Goal: Entertainment & Leisure: Consume media (video, audio)

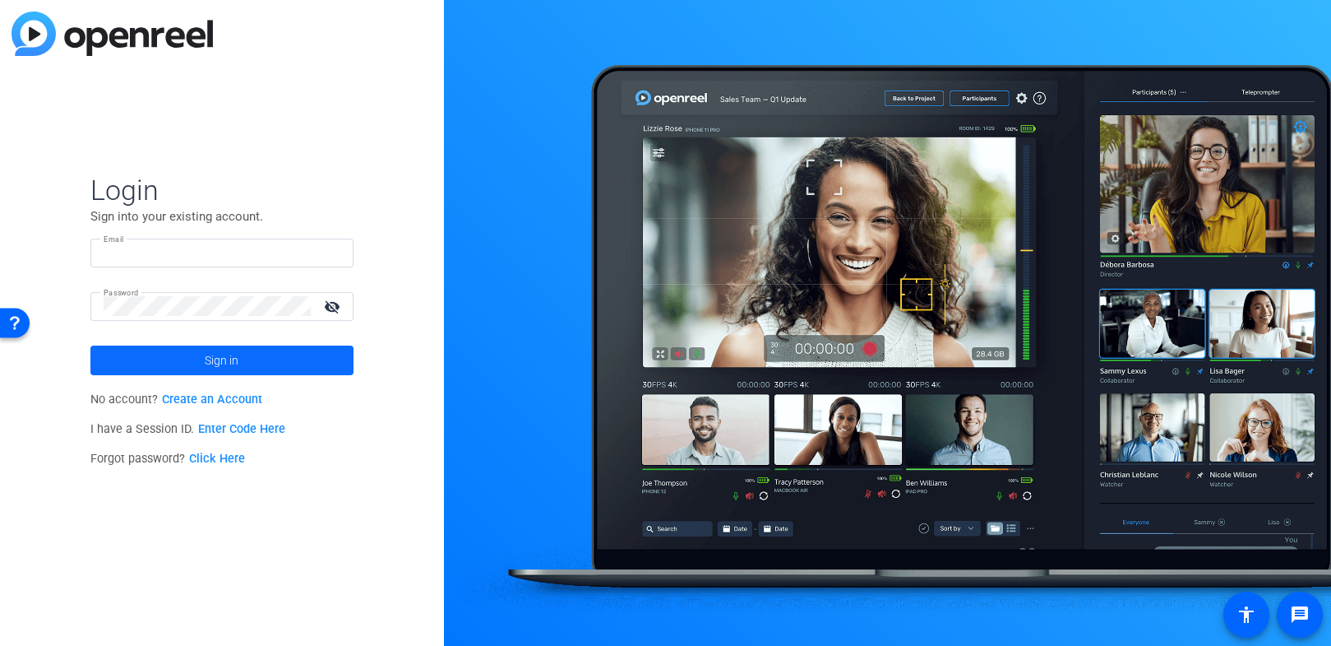
type input "[PERSON_NAME][EMAIL_ADDRESS][DOMAIN_NAME]"
click at [284, 364] on span at bounding box center [221, 359] width 263 height 39
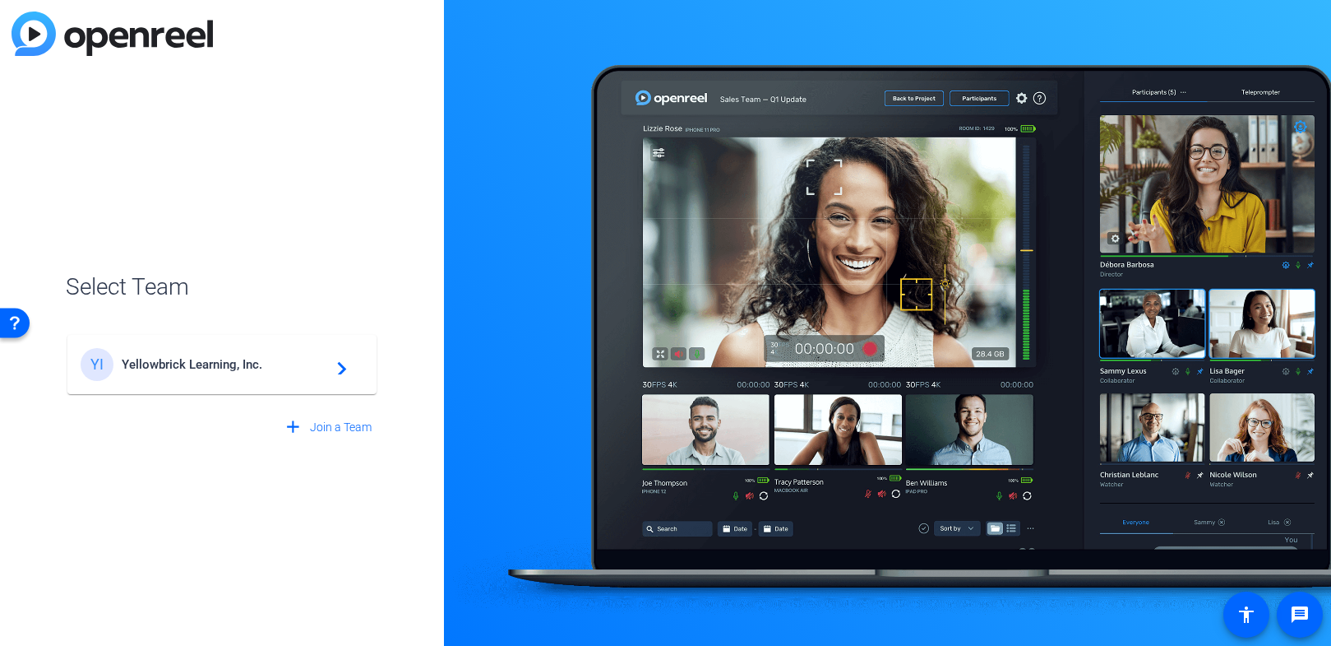
click at [247, 361] on span "Yellowbrick Learning, Inc." at bounding box center [225, 364] width 206 height 15
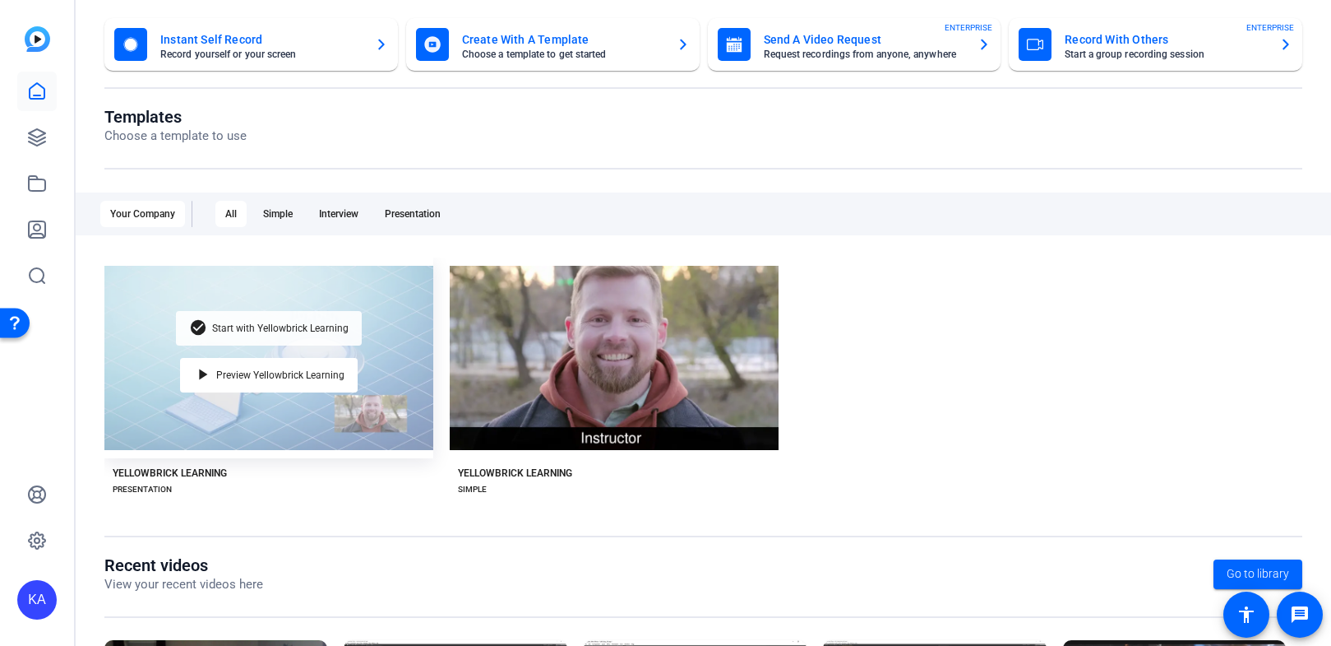
scroll to position [101, 0]
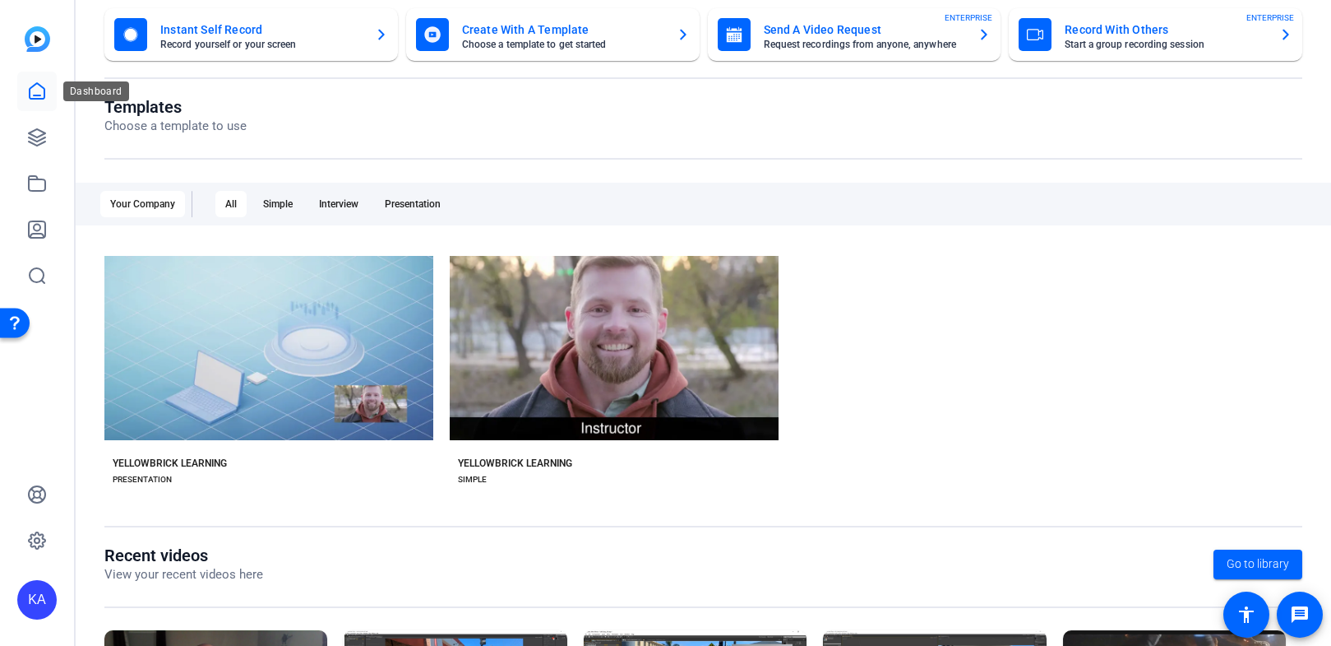
click at [34, 86] on icon at bounding box center [37, 91] width 20 height 20
click at [34, 132] on icon at bounding box center [37, 137] width 20 height 20
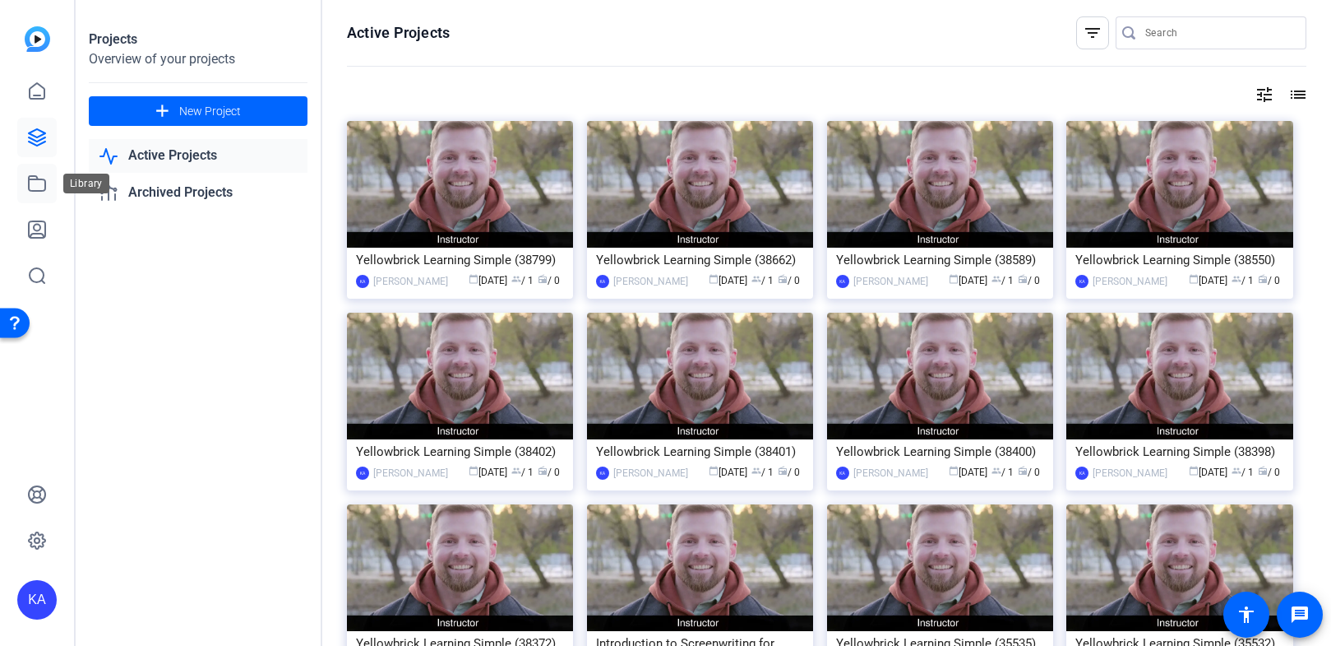
click at [33, 178] on icon at bounding box center [37, 183] width 16 height 15
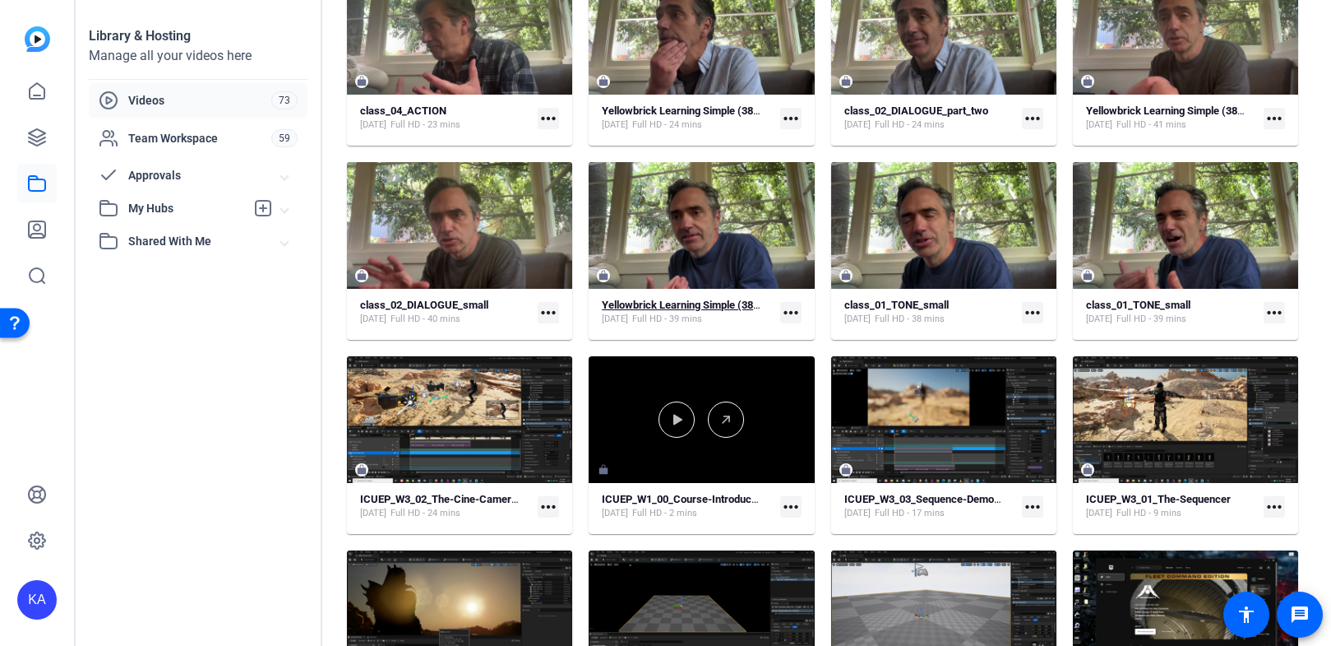
scroll to position [756, 0]
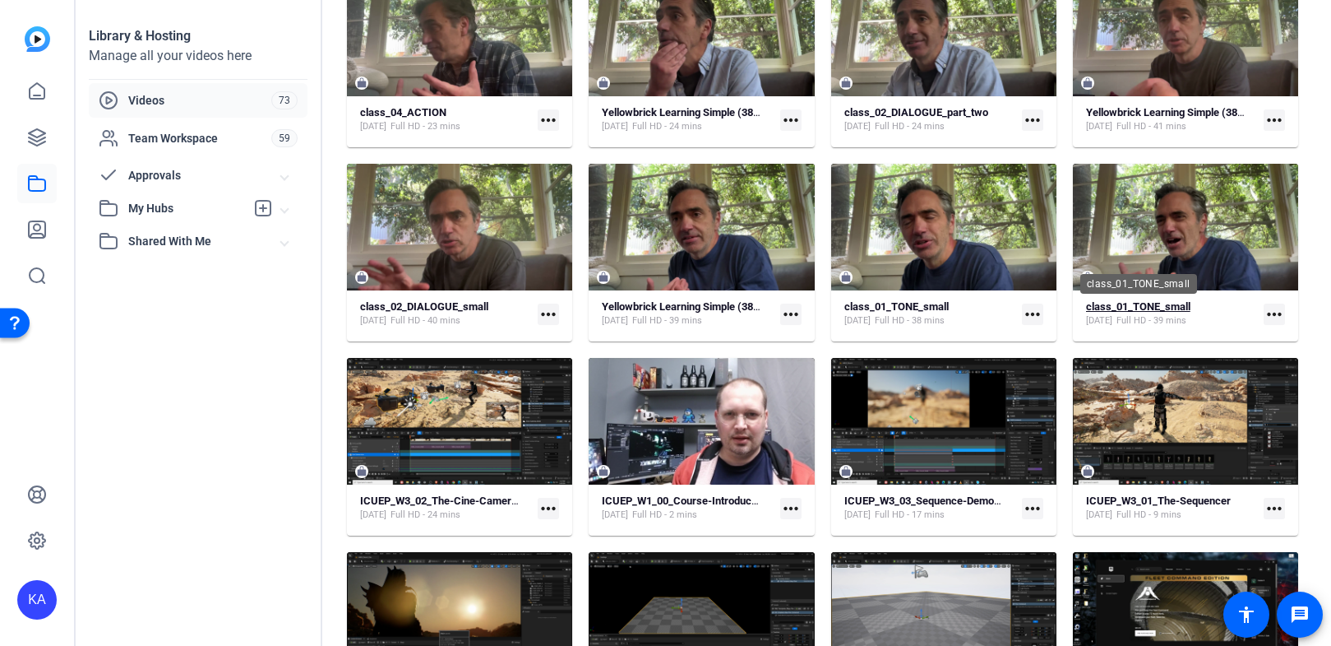
click at [1154, 305] on strong "class_01_TONE_small" at bounding box center [1138, 306] width 104 height 12
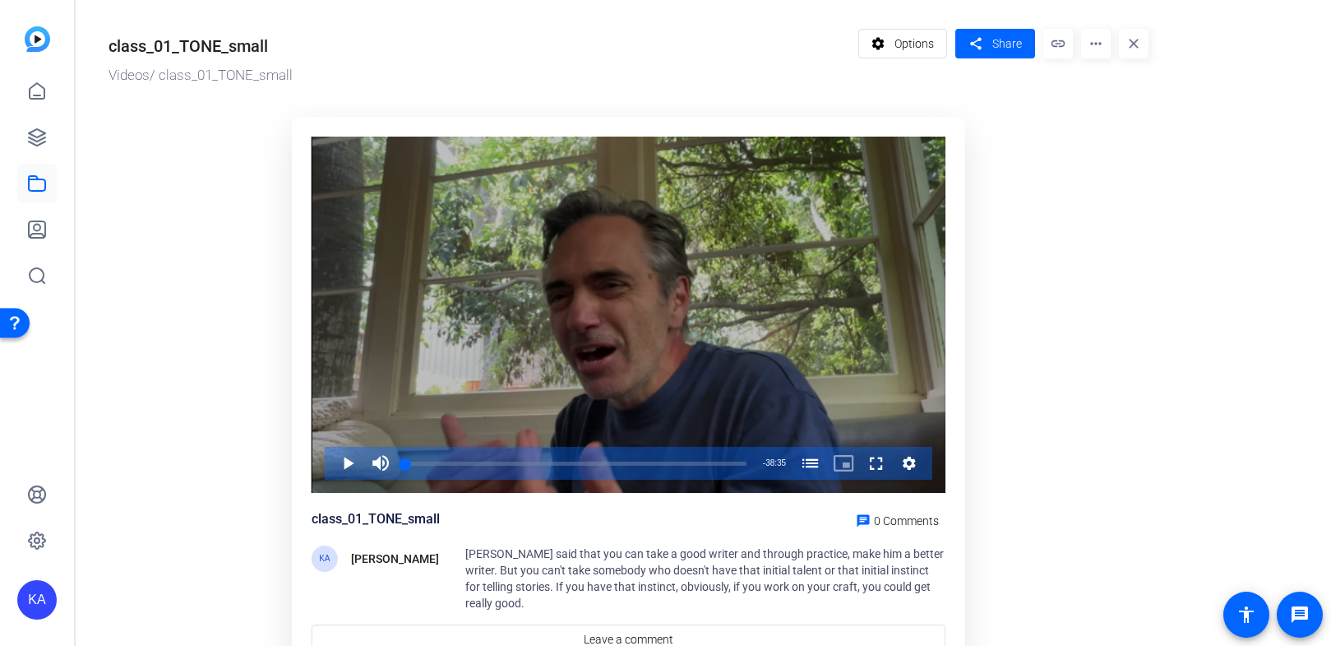
scroll to position [27, 0]
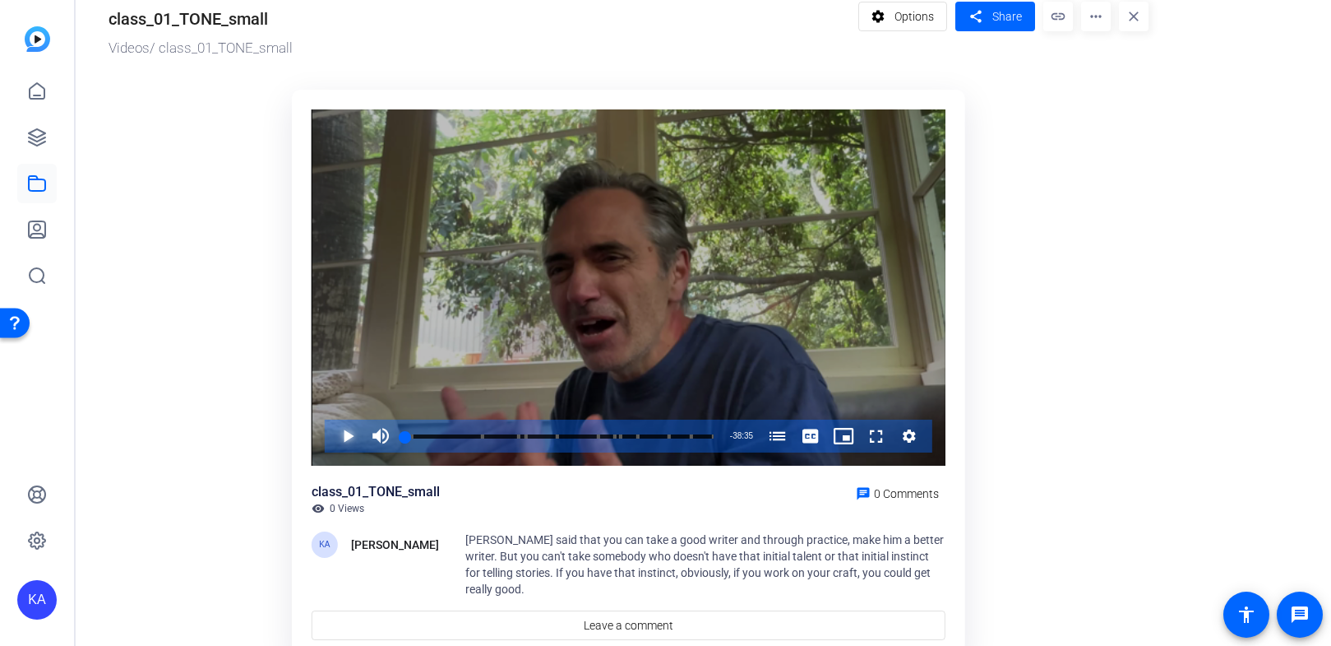
click at [331, 434] on span "Video Player" at bounding box center [331, 435] width 0 height 33
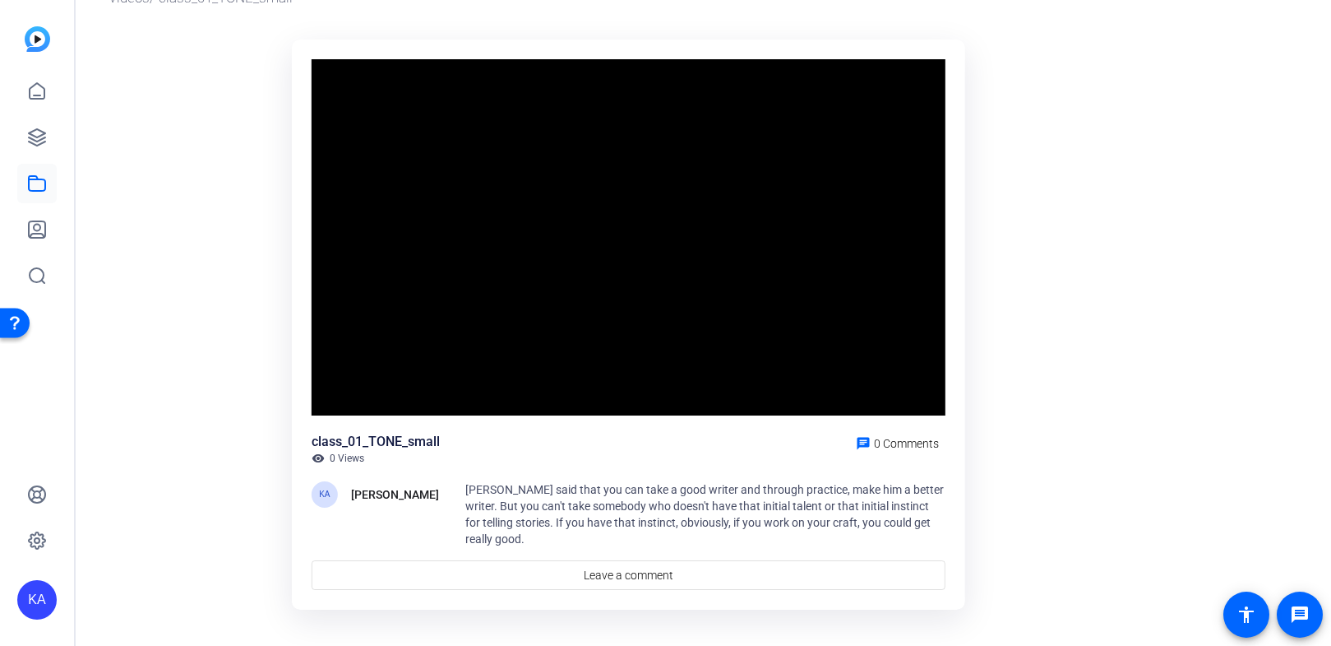
scroll to position [61, 0]
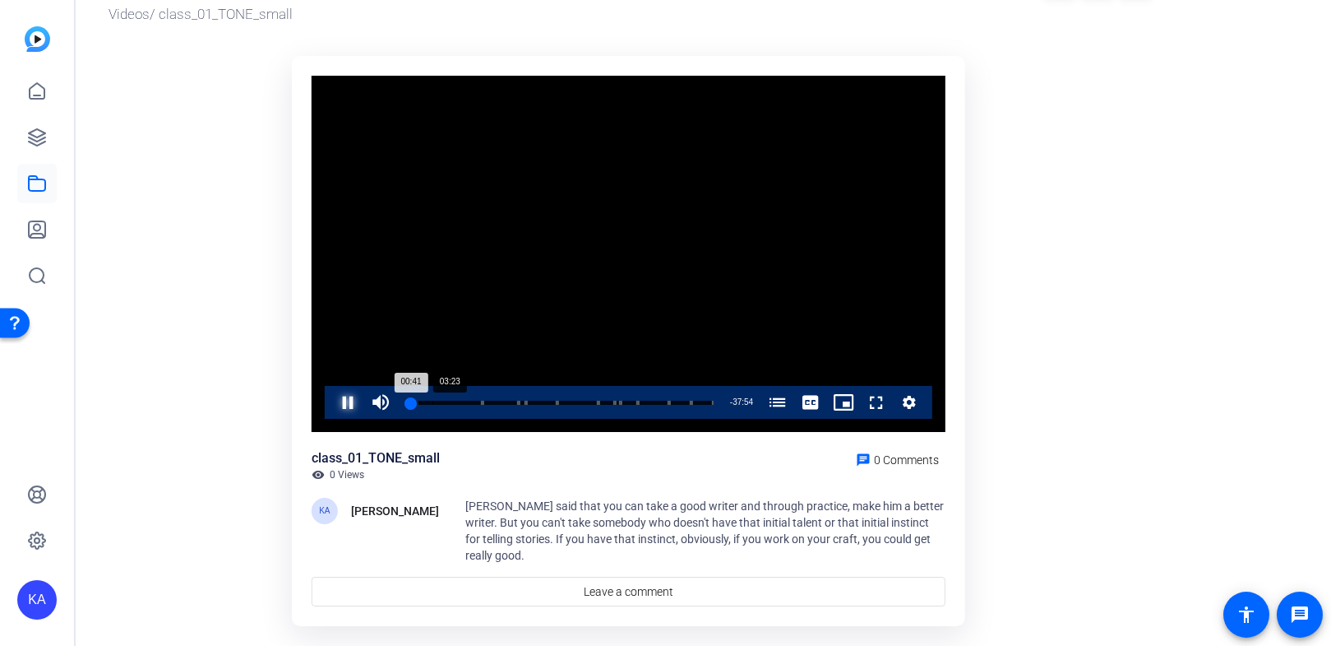
click at [433, 399] on div "Loaded : 4.35% 03:23 00:41 How to Write a Scriptment (00:08) [PERSON_NAME] on B…" at bounding box center [559, 402] width 325 height 33
click at [461, 402] on div "Progress Bar" at bounding box center [447, 402] width 71 height 8
click at [488, 398] on div "Loaded : 21.63% 10:17 07:16 How to Write a Scriptment (00:08) [PERSON_NAME] on …" at bounding box center [559, 402] width 325 height 33
click at [507, 400] on div "Progress Bar" at bounding box center [501, 402] width 36 height 8
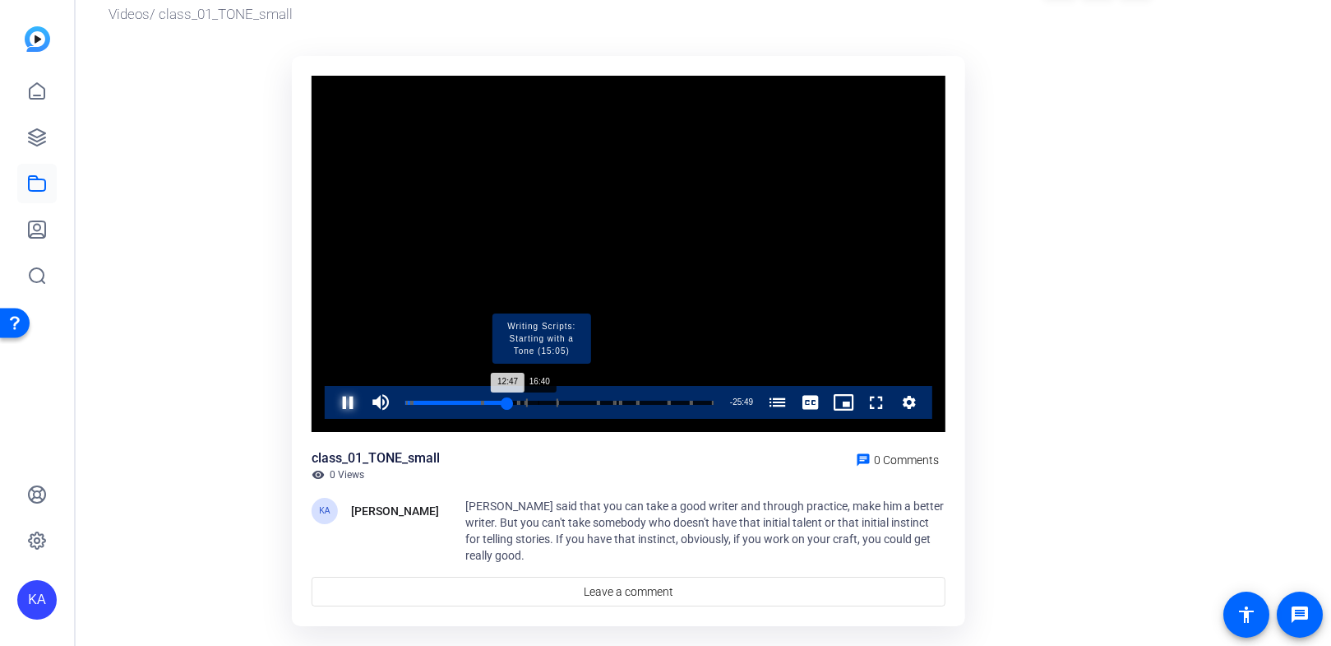
click at [538, 400] on div "Progress Bar" at bounding box center [541, 402] width 32 height 8
click at [556, 399] on div "Loaded : 47.12% 18:56 17:08 How to Write a Scriptment (00:08) [PERSON_NAME] on …" at bounding box center [559, 402] width 325 height 33
click at [582, 401] on div "Progress Bar" at bounding box center [578, 402] width 41 height 8
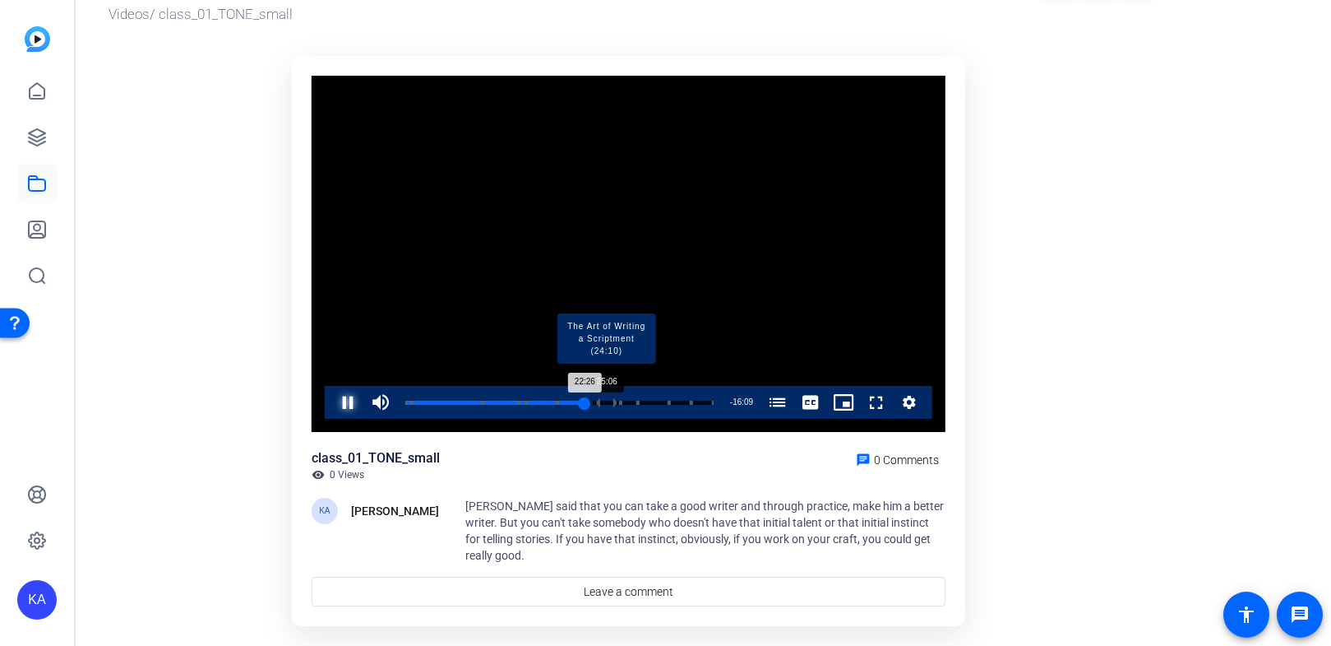
click at [605, 401] on div "Progress Bar" at bounding box center [607, 402] width 16 height 8
click at [630, 401] on div "Progress Bar" at bounding box center [629, 402] width 16 height 8
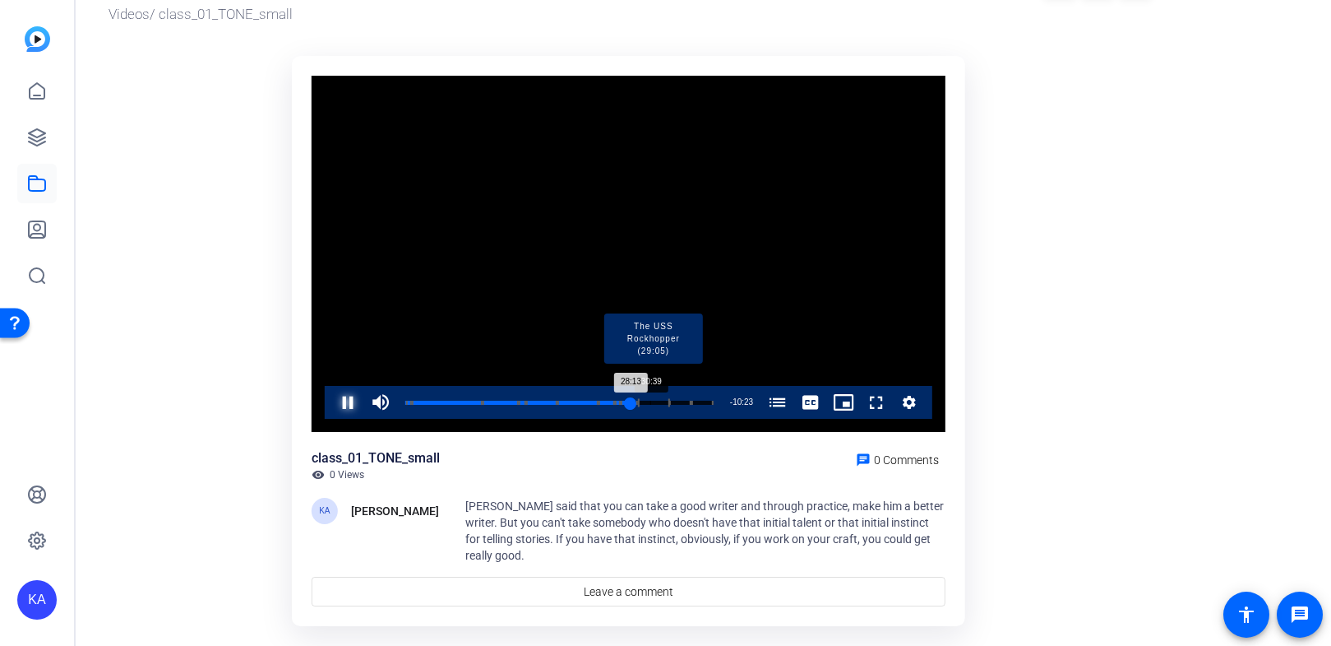
click at [650, 400] on div "Progress Bar" at bounding box center [653, 402] width 32 height 8
click at [677, 401] on div "Progress Bar" at bounding box center [685, 402] width 22 height 8
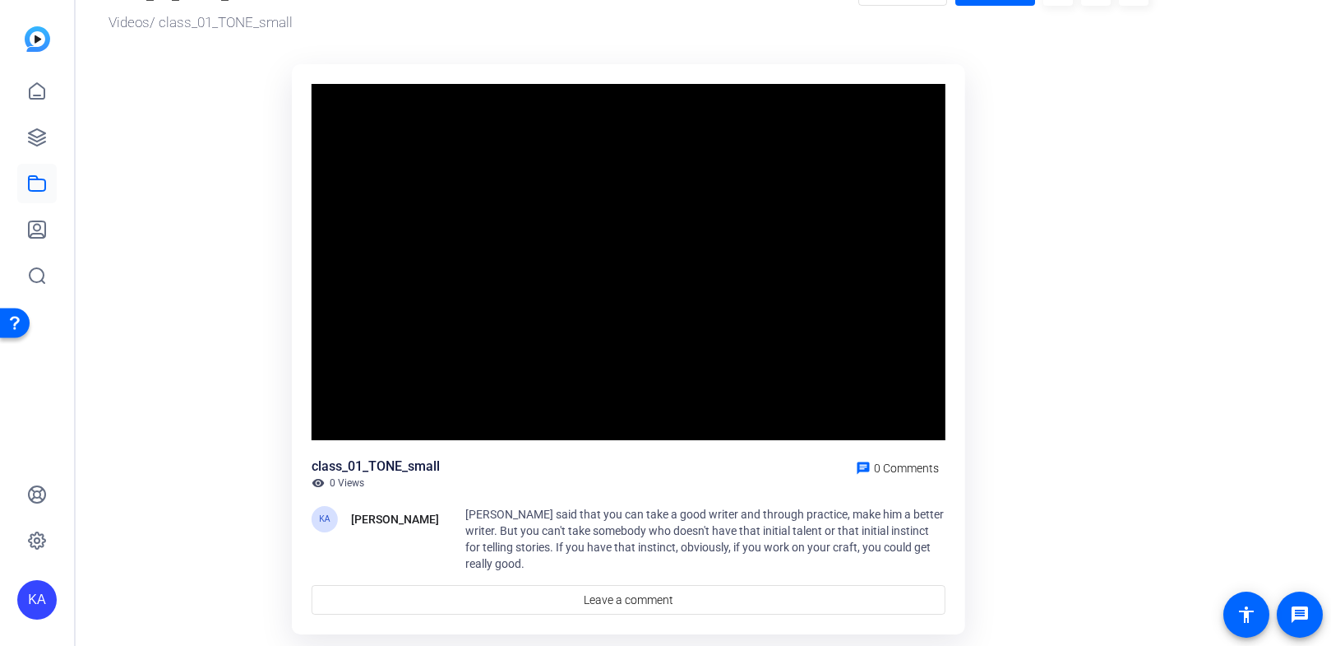
scroll to position [52, 0]
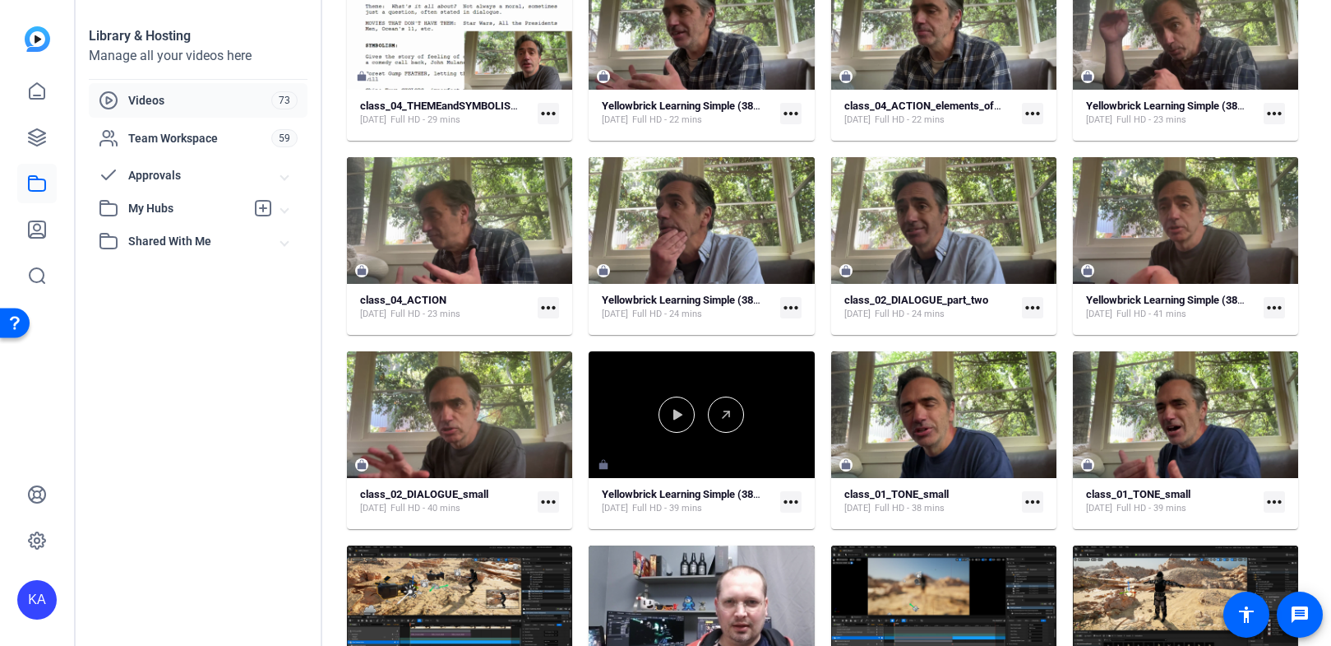
scroll to position [567, 0]
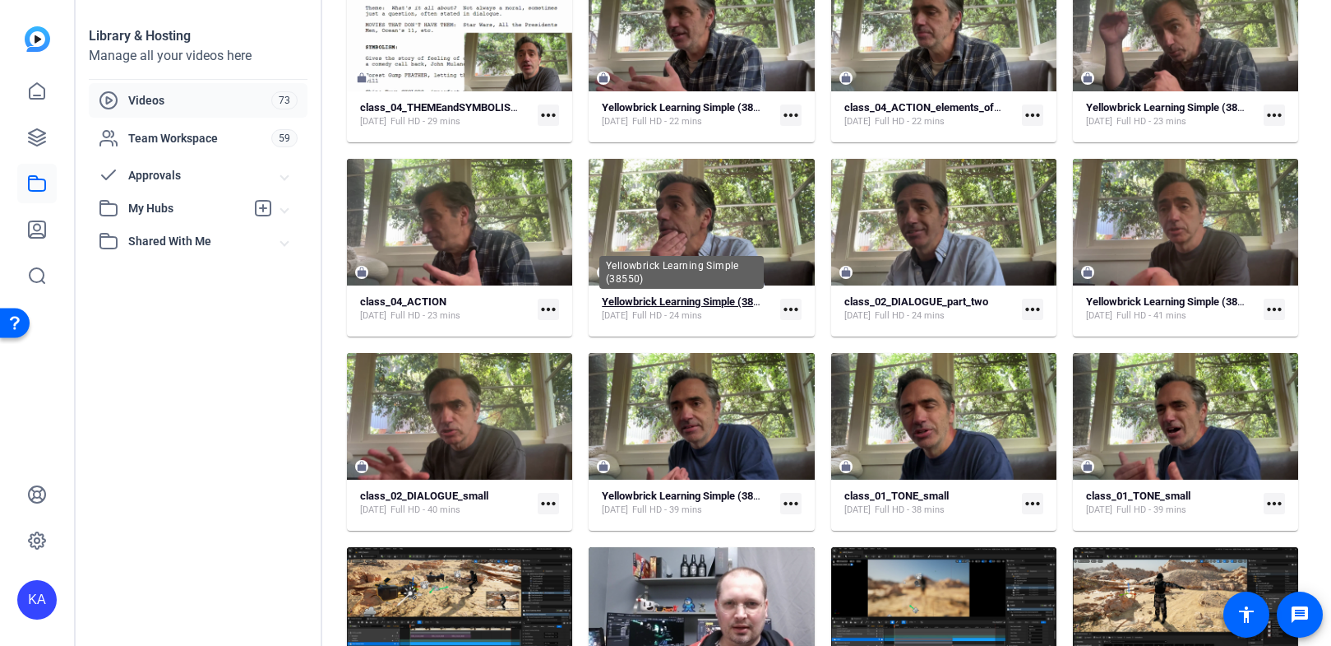
click at [701, 299] on strong "Yellowbrick Learning Simple (38550)" at bounding box center [688, 301] width 173 height 12
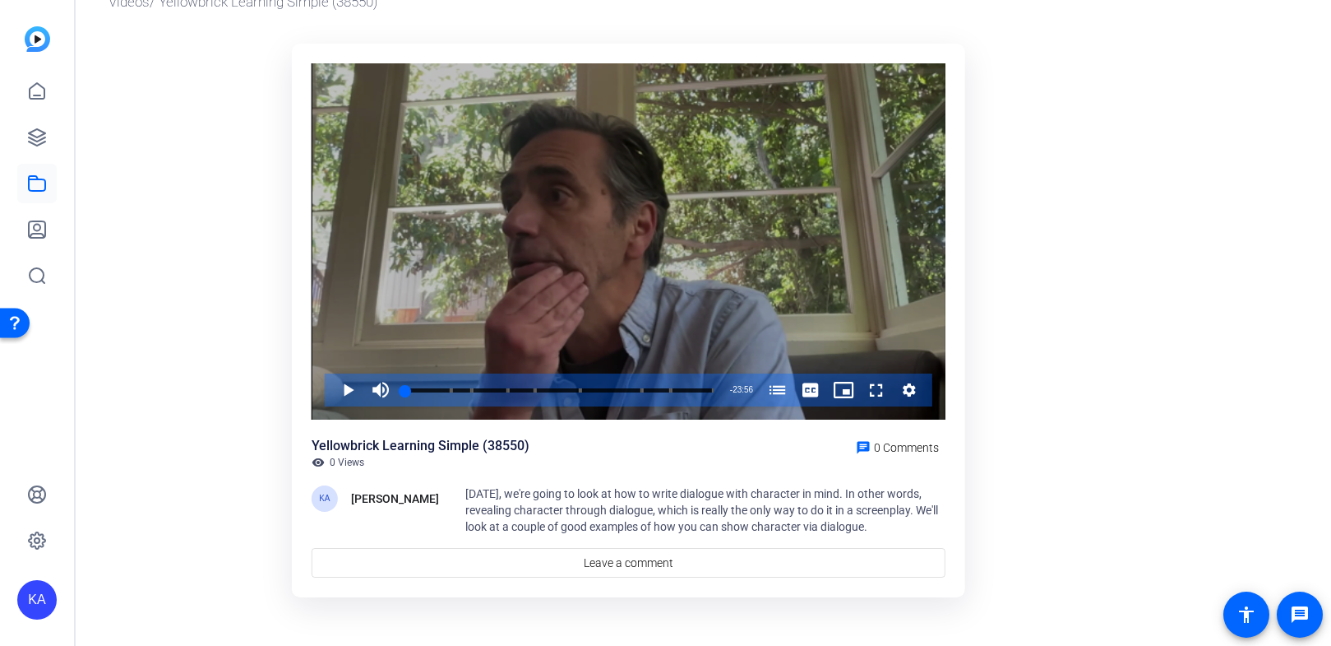
scroll to position [81, 0]
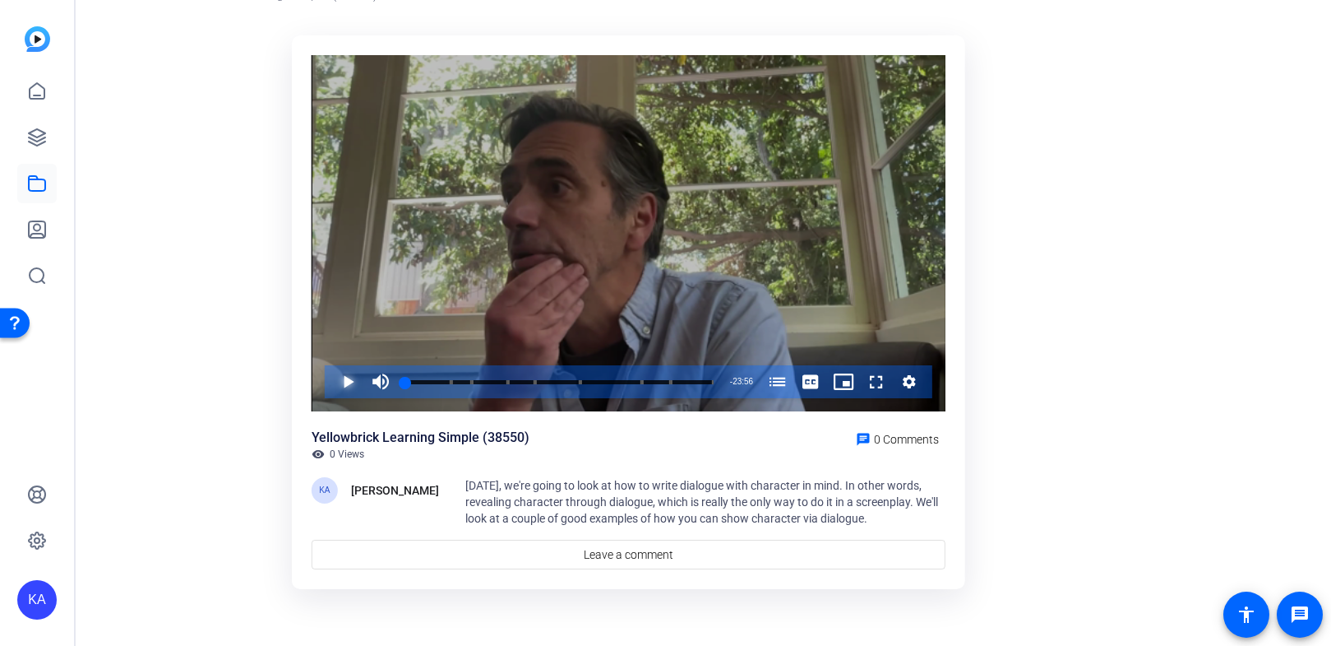
click at [331, 395] on span "Video Player" at bounding box center [331, 381] width 0 height 33
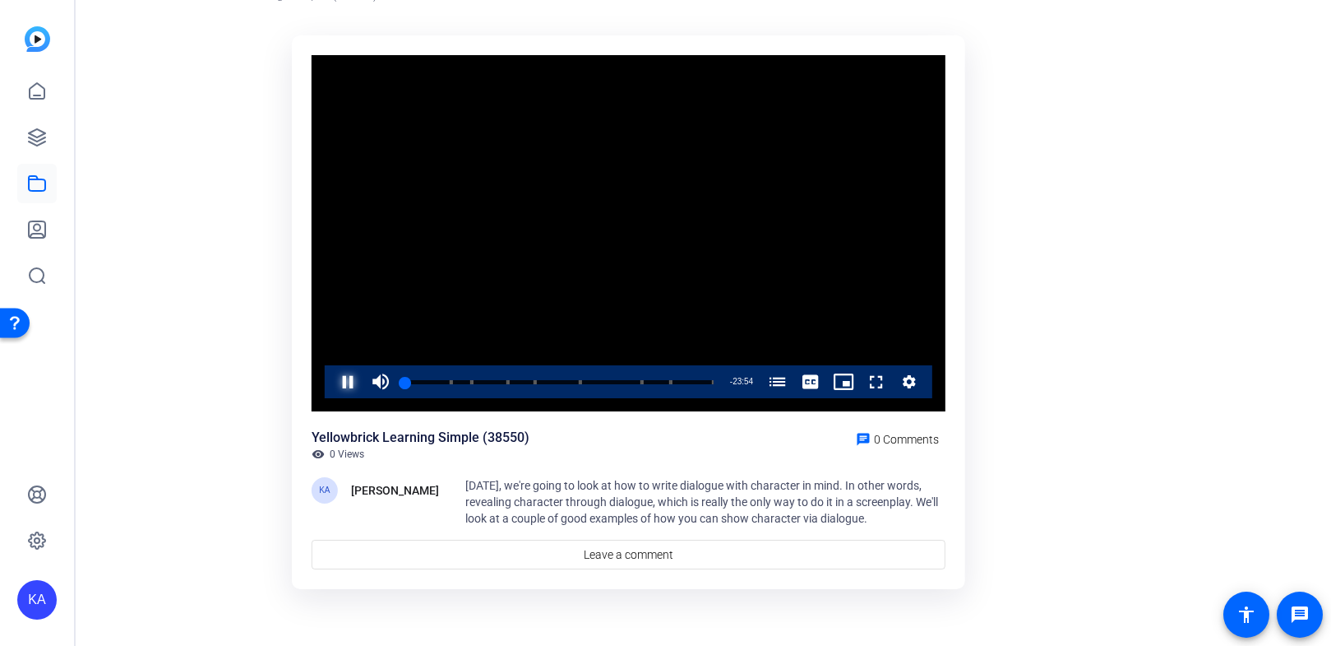
click at [331, 384] on span "Video Player" at bounding box center [331, 381] width 0 height 33
click at [427, 379] on div "Progress Bar" at bounding box center [430, 381] width 44 height 8
click at [331, 381] on span "Video Player" at bounding box center [331, 381] width 0 height 33
click at [331, 384] on span "Video Player" at bounding box center [331, 381] width 0 height 33
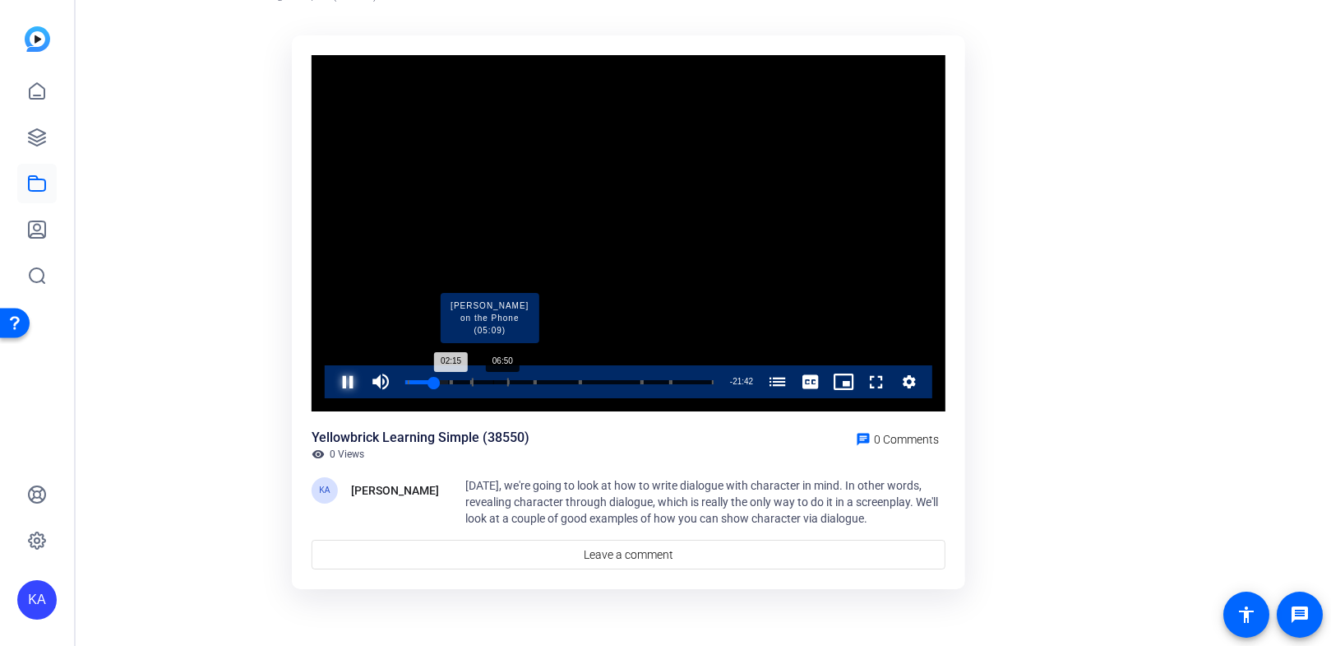
click at [493, 378] on div "Progress Bar" at bounding box center [489, 381] width 37 height 8
click at [525, 382] on div "Progress Bar" at bounding box center [521, 381] width 27 height 8
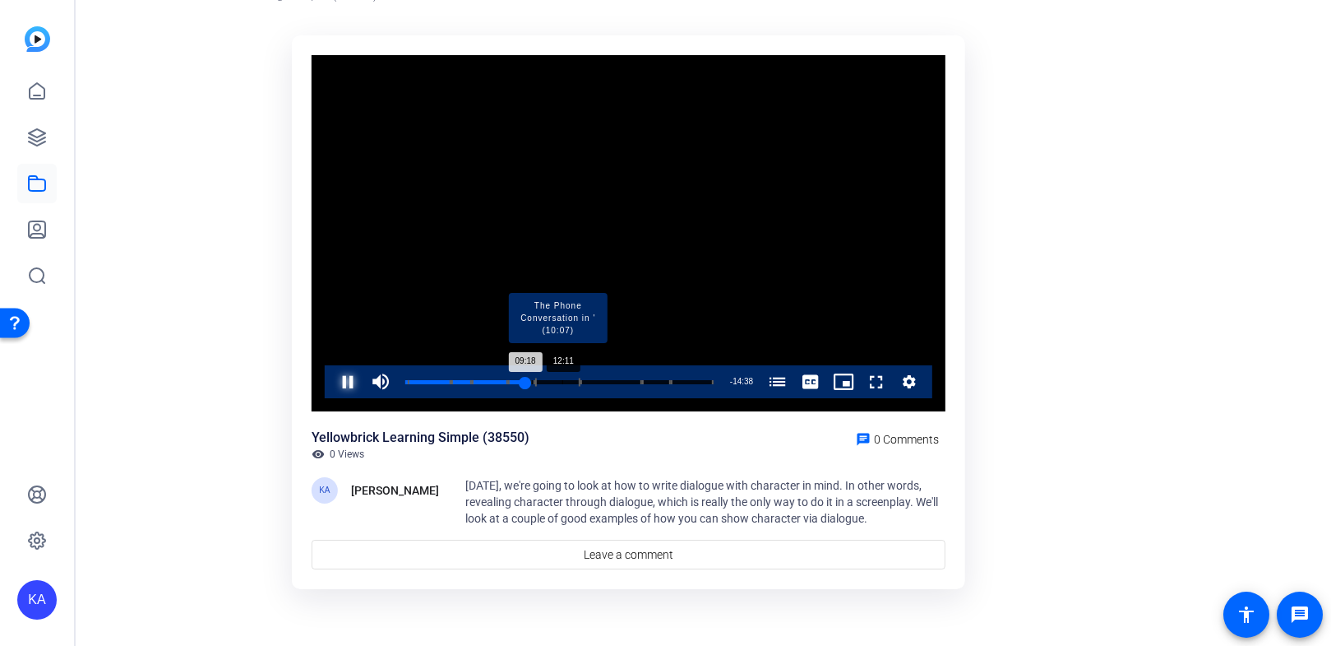
click at [563, 381] on div "Progress Bar" at bounding box center [557, 381] width 45 height 8
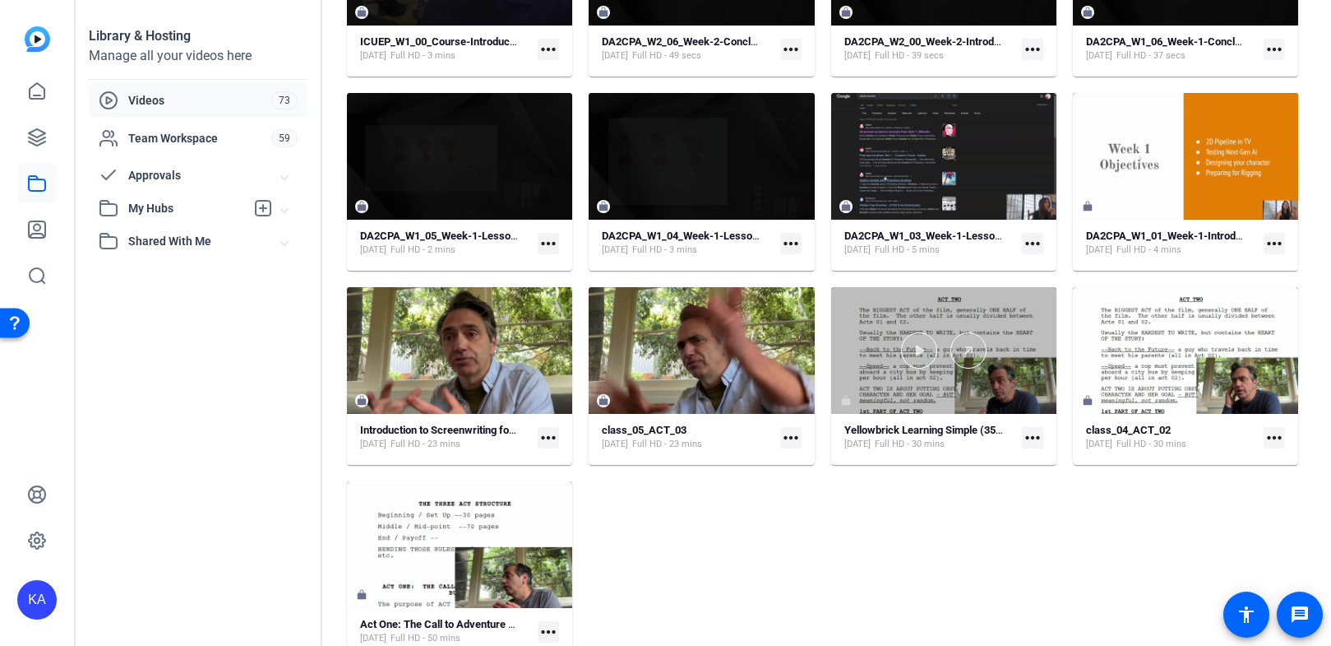
scroll to position [3155, 0]
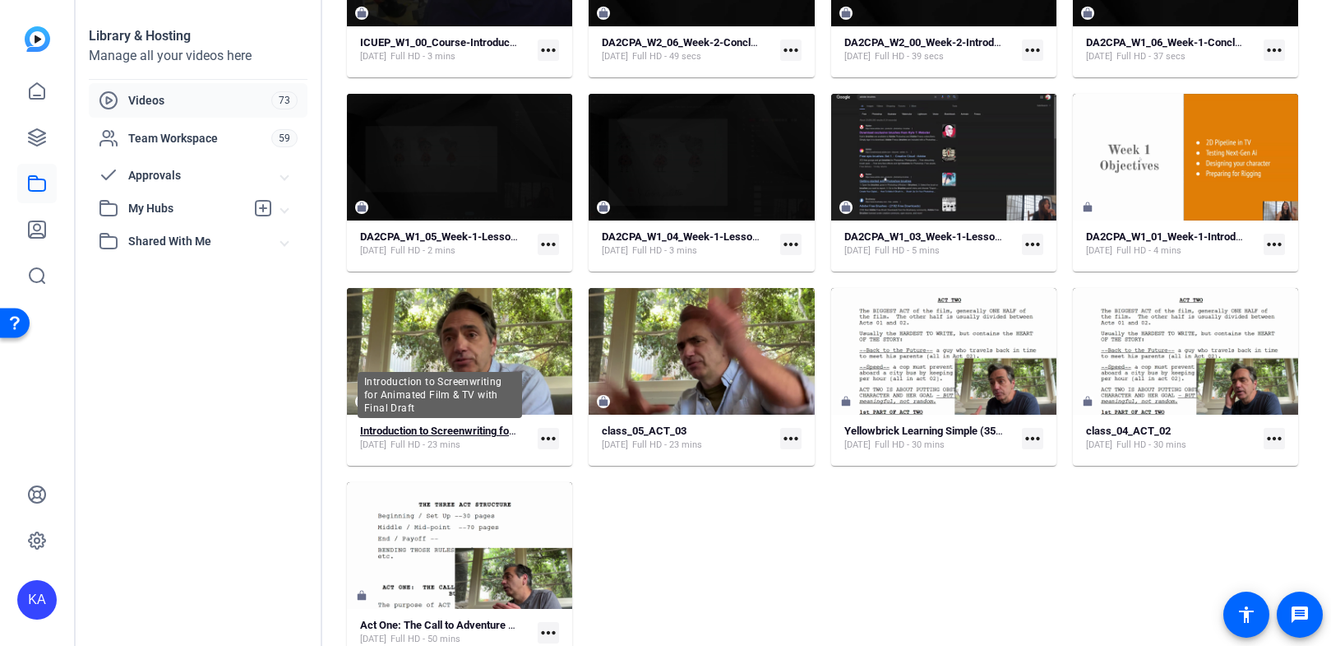
click at [427, 433] on strong "Introduction to Screenwriting for Animated Film & TV with Final Draft" at bounding box center [521, 430] width 322 height 12
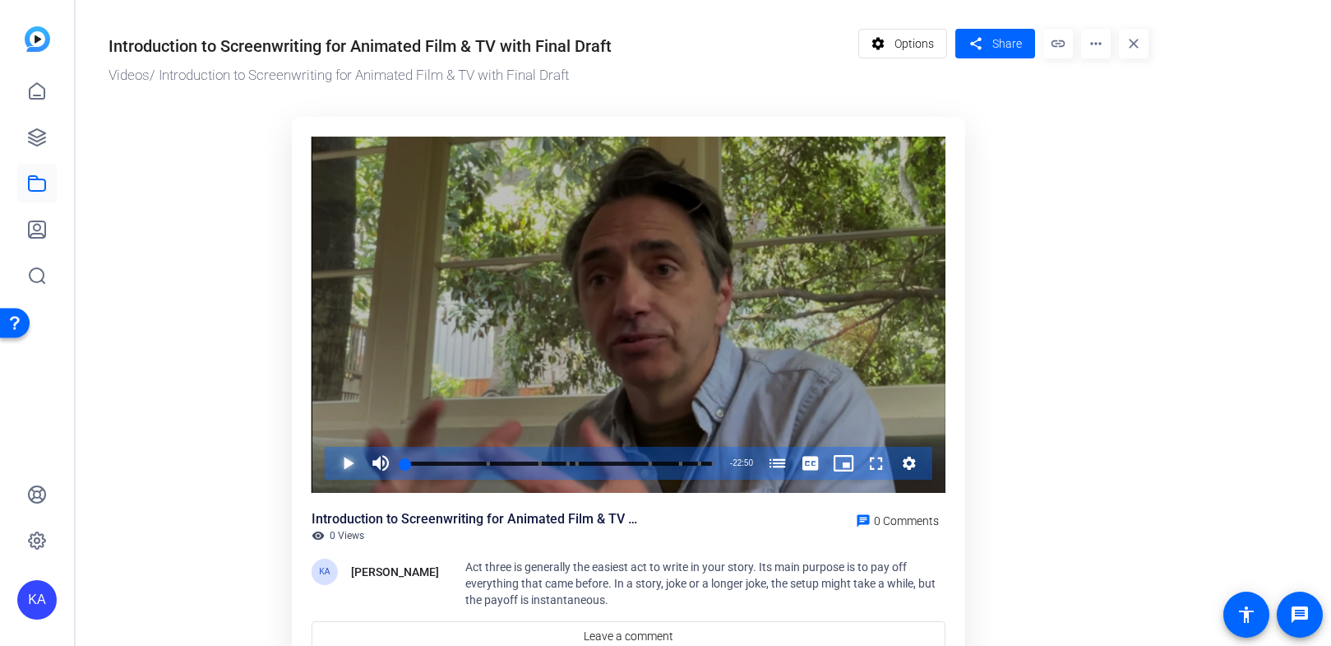
click at [331, 460] on span "Video Player" at bounding box center [331, 463] width 0 height 33
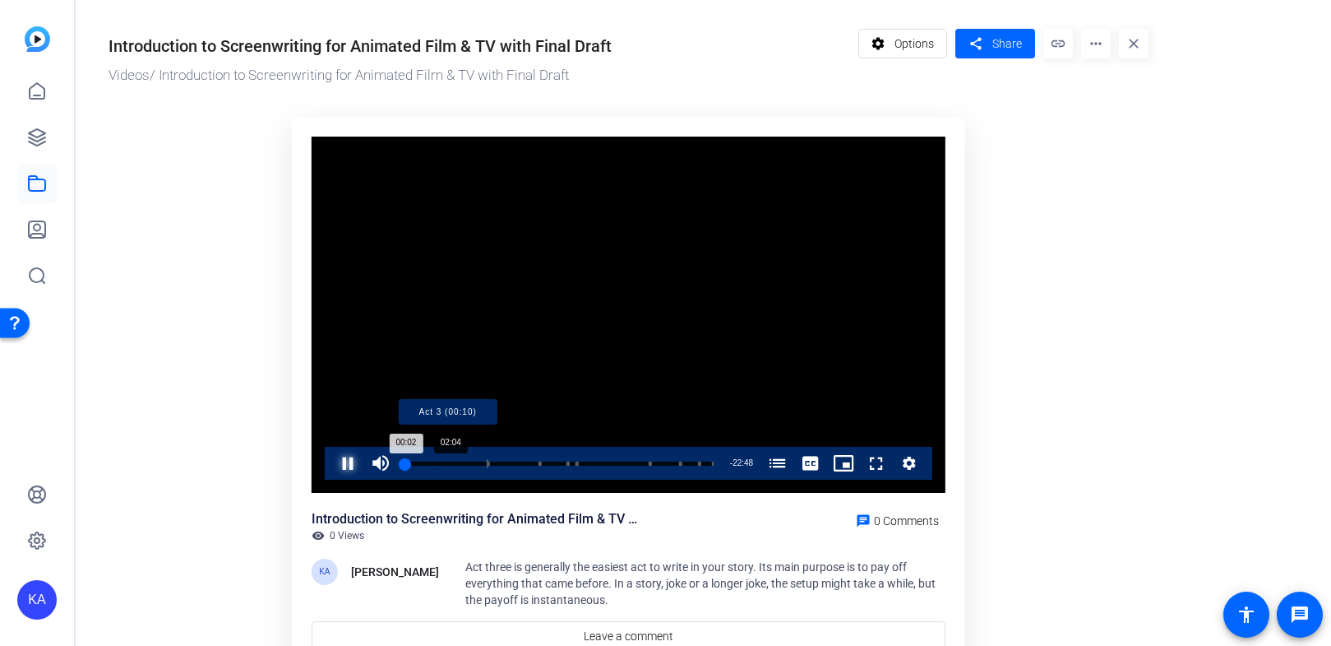
click at [433, 461] on div "Progress Bar" at bounding box center [448, 463] width 81 height 8
click at [462, 464] on div "Progress Bar" at bounding box center [448, 463] width 81 height 8
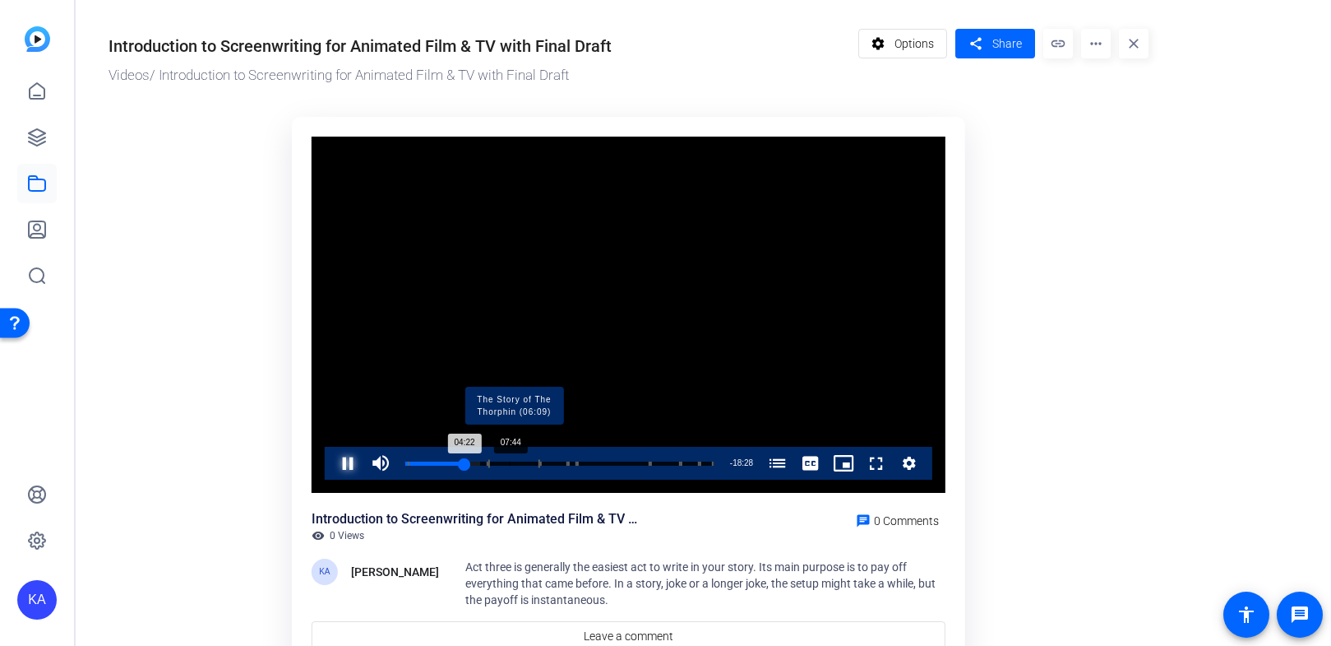
click at [509, 461] on div "Progress Bar" at bounding box center [514, 463] width 52 height 8
click at [331, 469] on span "Video Player" at bounding box center [331, 463] width 0 height 33
click at [331, 463] on span "Video Player" at bounding box center [331, 463] width 0 height 33
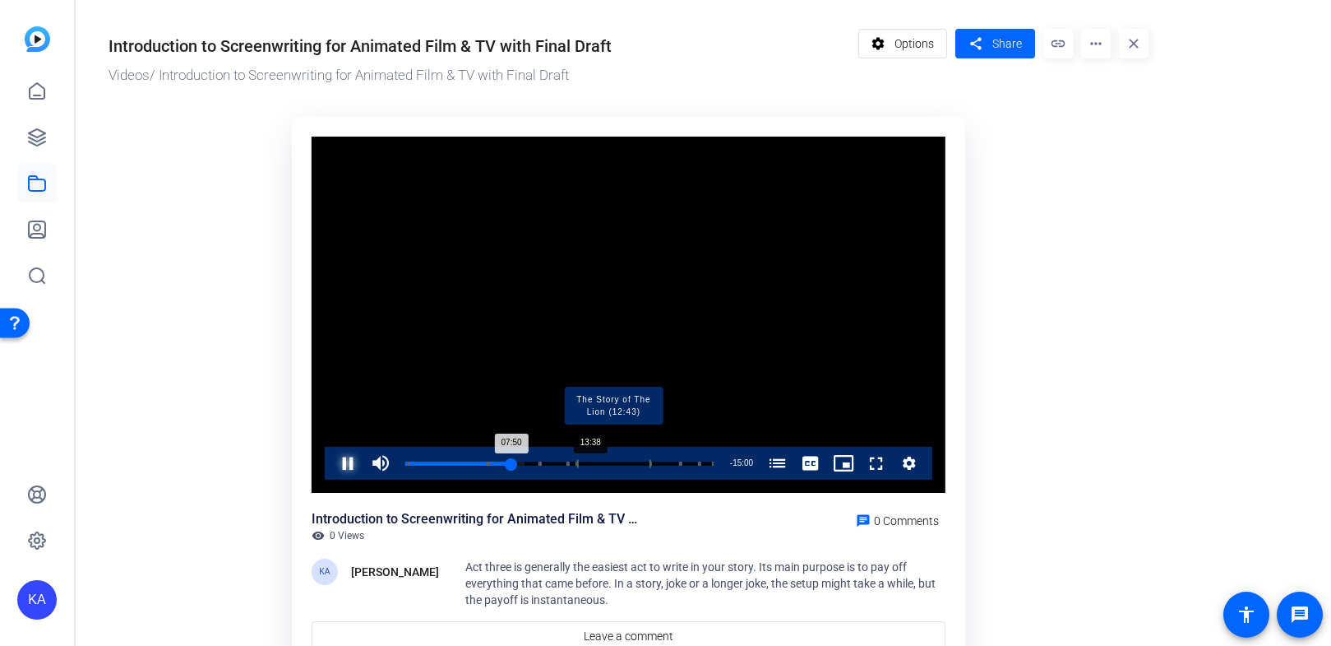
click at [589, 461] on div "Progress Bar" at bounding box center [614, 463] width 74 height 8
click at [630, 460] on div "Loaded : 62.79% 16:25 13:43 Act 3 (00:10) The Story of The Thorphin (06:09) The…" at bounding box center [562, 463] width 330 height 33
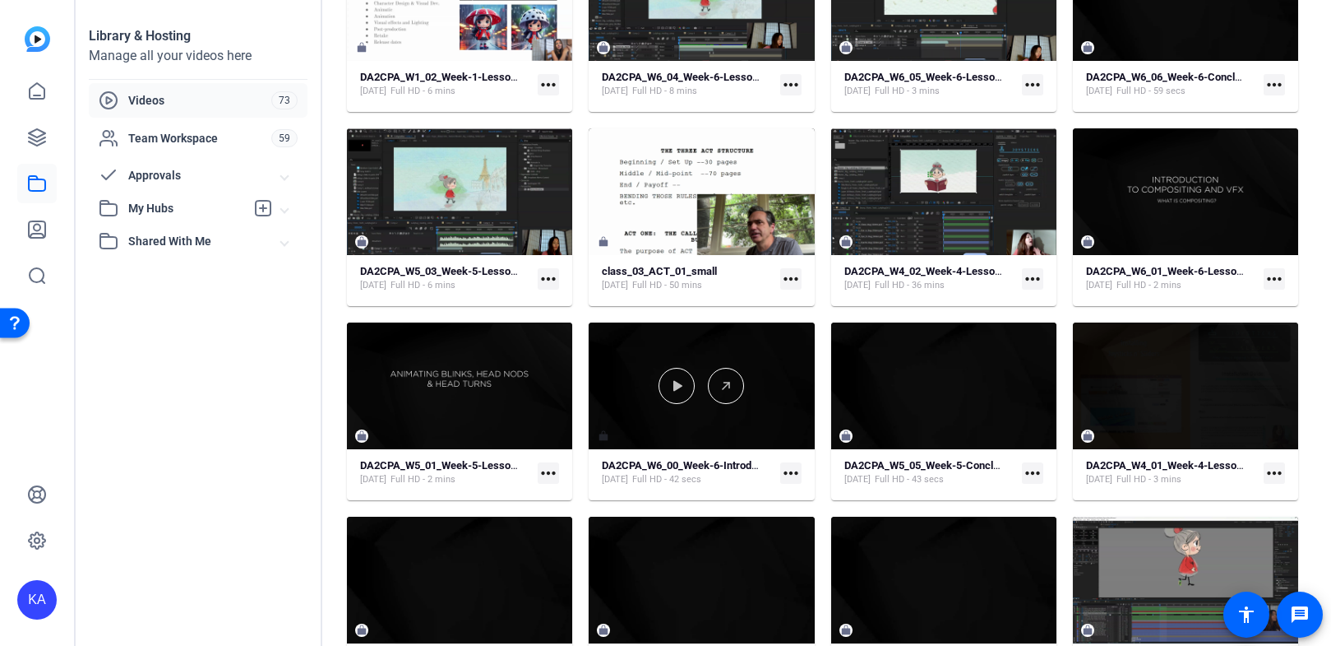
scroll to position [1953, 0]
